Goal: Register for event/course

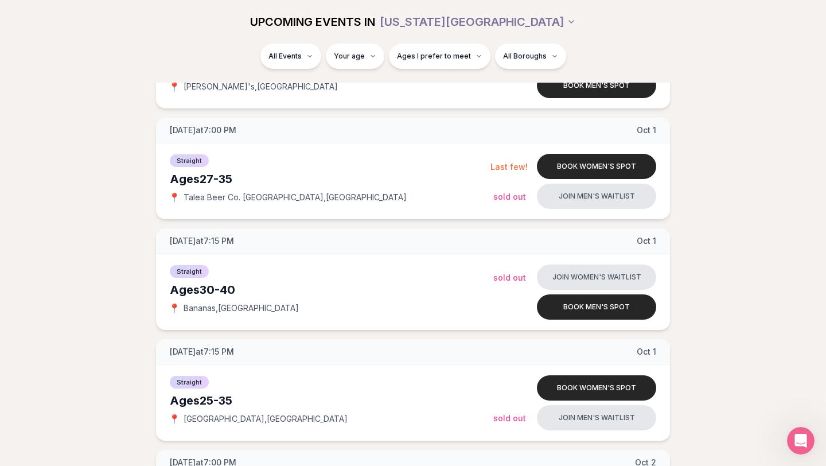
scroll to position [1450, 0]
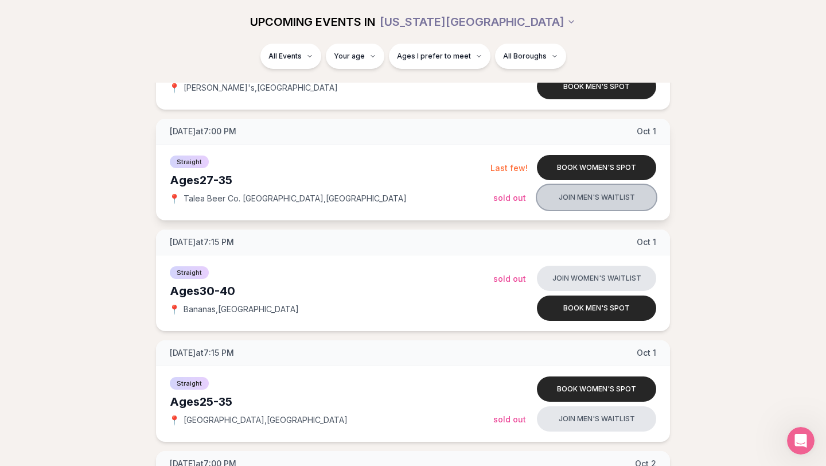
click at [570, 196] on button "Join men's waitlist" at bounding box center [596, 197] width 119 height 25
